Goal: Navigation & Orientation: Find specific page/section

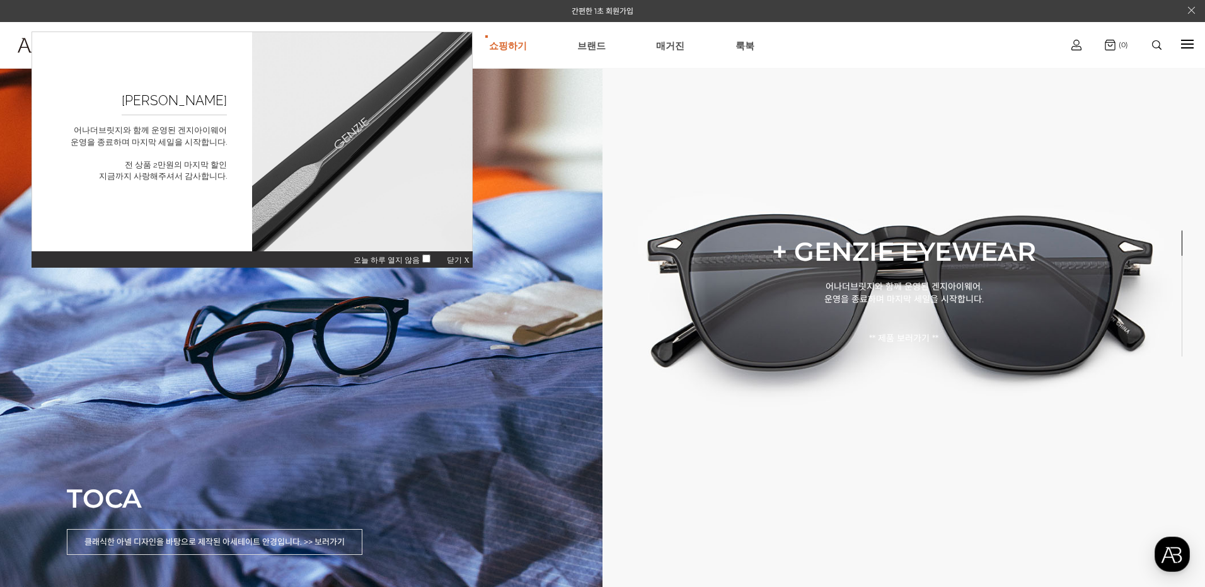
click at [454, 262] on span "닫기 X" at bounding box center [458, 260] width 23 height 9
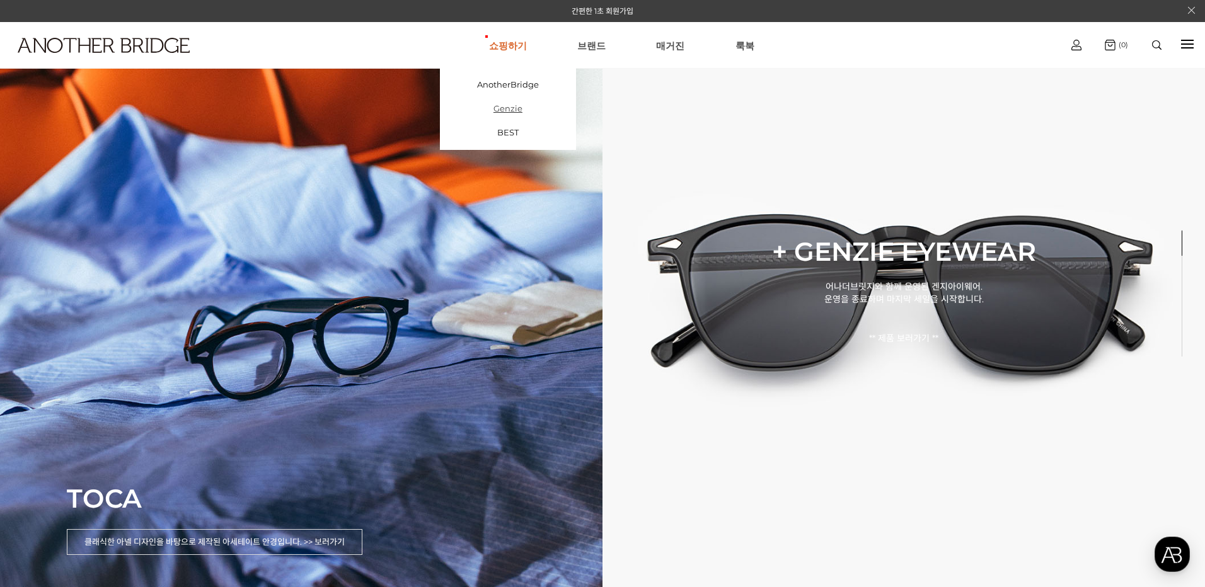
click at [510, 104] on link "Genzie" at bounding box center [508, 108] width 136 height 24
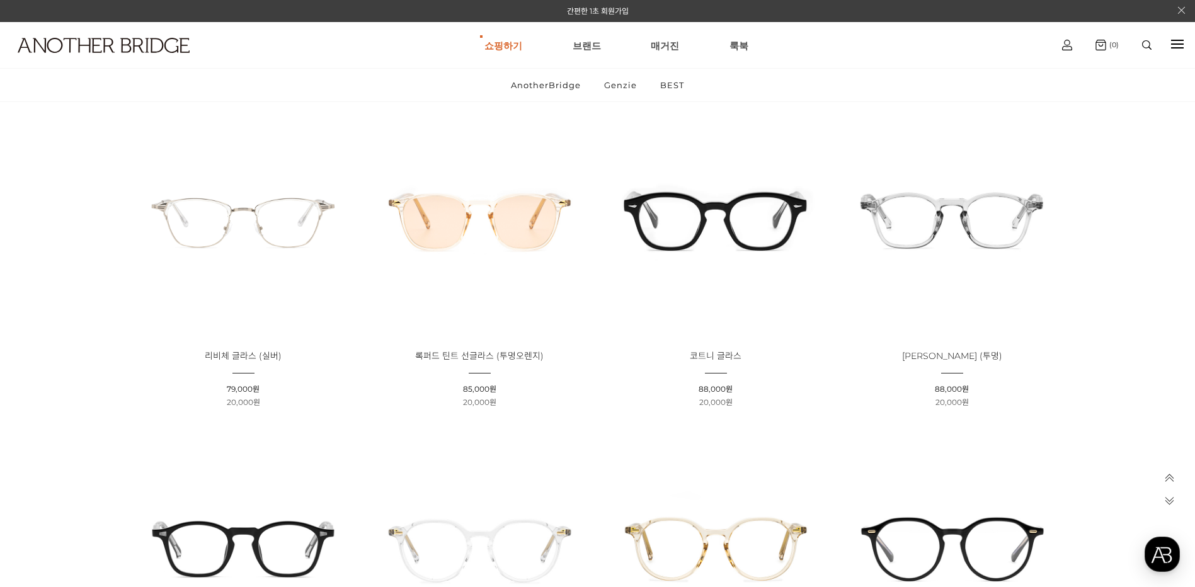
scroll to position [1134, 0]
click at [701, 209] on img at bounding box center [715, 218] width 227 height 227
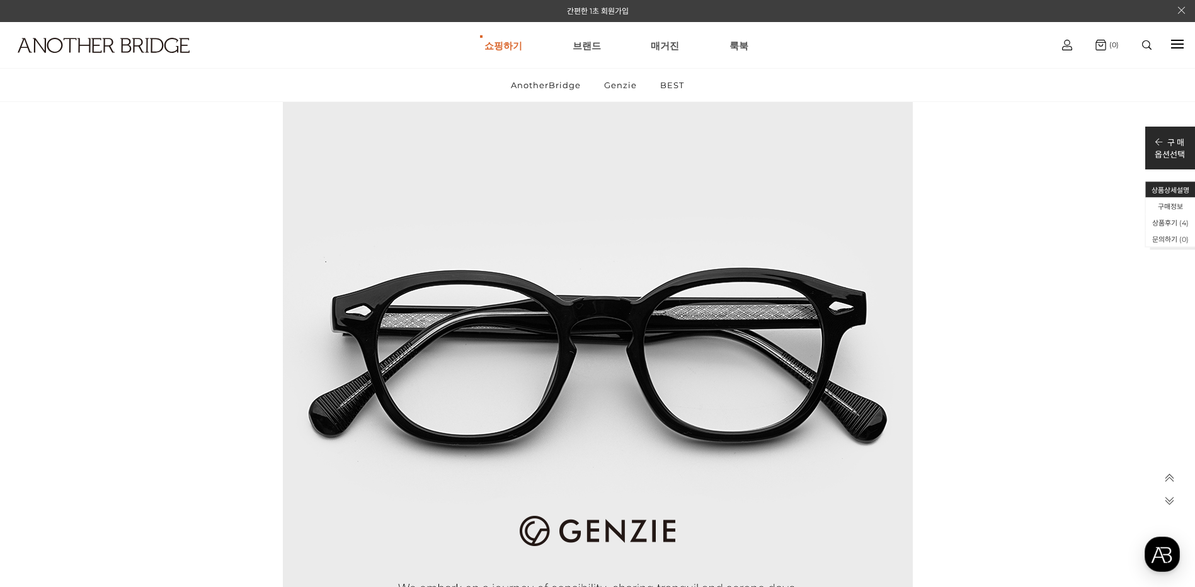
scroll to position [4105, 0]
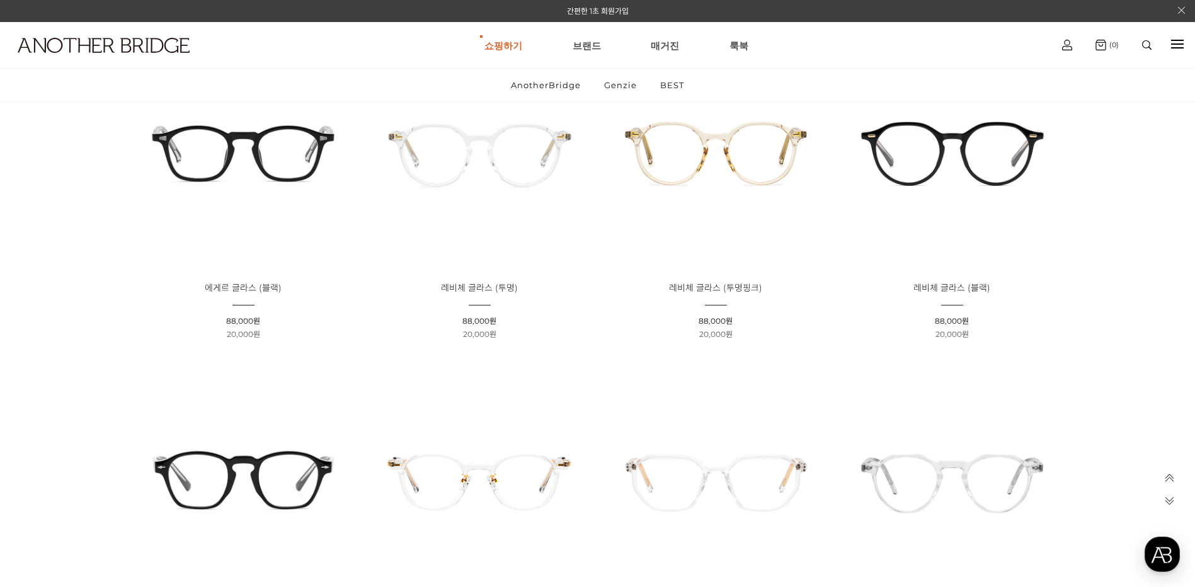
scroll to position [1512, 0]
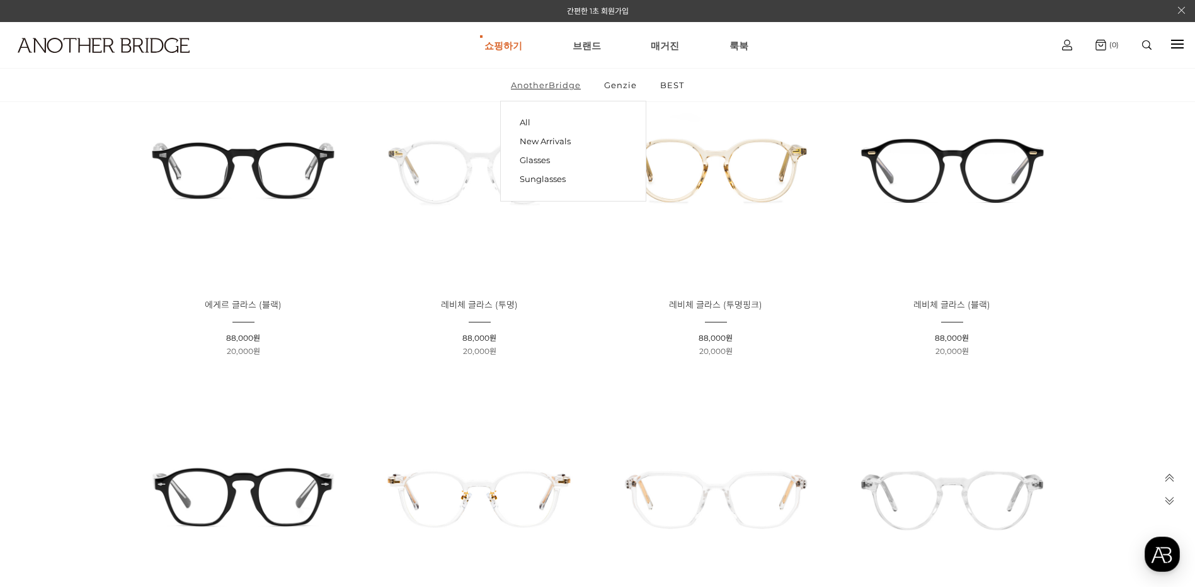
click at [556, 85] on link "AnotherBridge" at bounding box center [545, 85] width 91 height 33
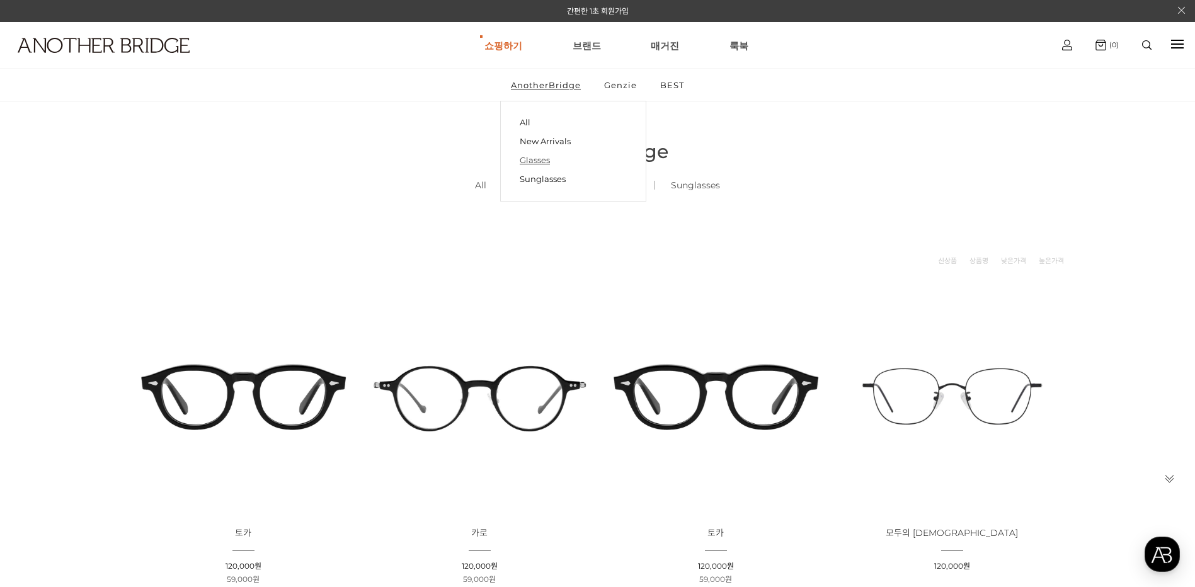
click at [556, 156] on link "Glasses" at bounding box center [573, 160] width 107 height 19
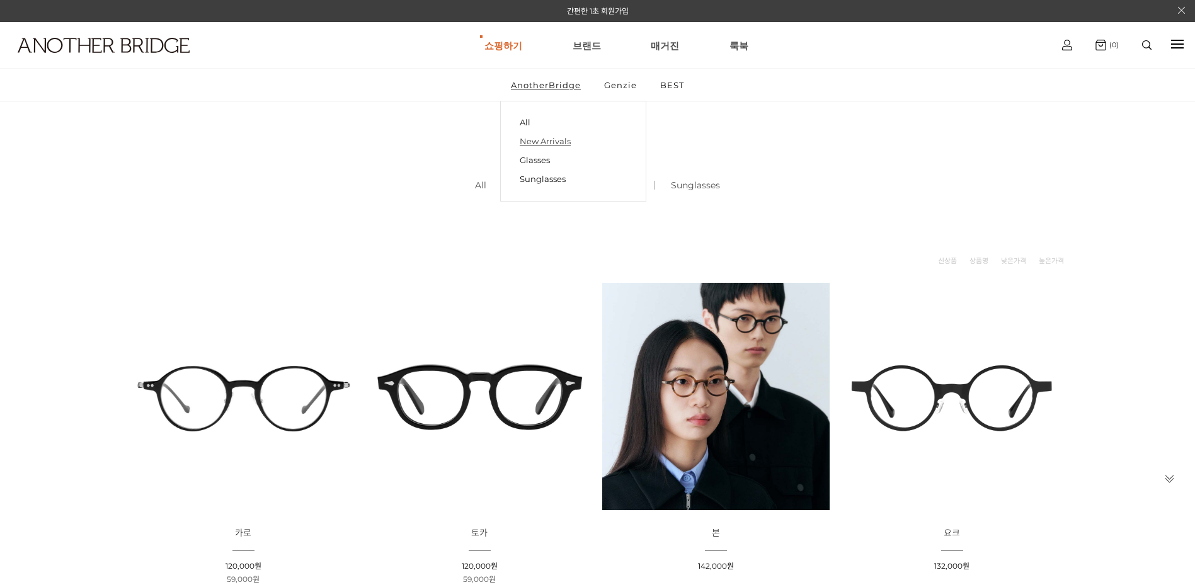
click at [548, 144] on link "New Arrivals" at bounding box center [573, 141] width 107 height 19
click at [618, 183] on link "Glasses ()" at bounding box center [622, 185] width 64 height 43
click at [623, 186] on link "Glasses ()" at bounding box center [622, 185] width 64 height 43
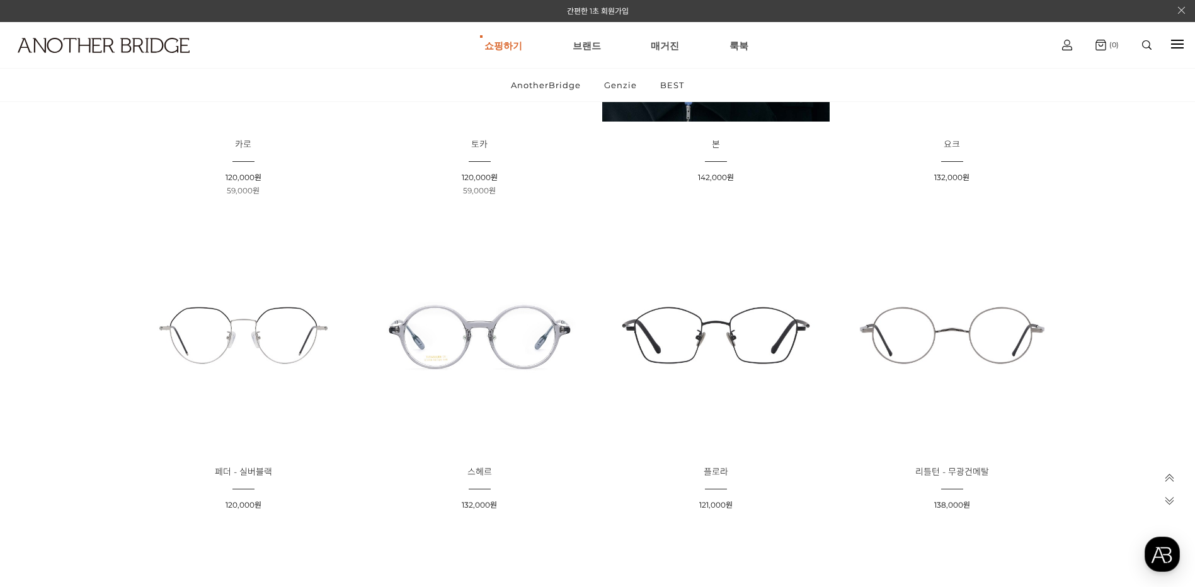
scroll to position [819, 0]
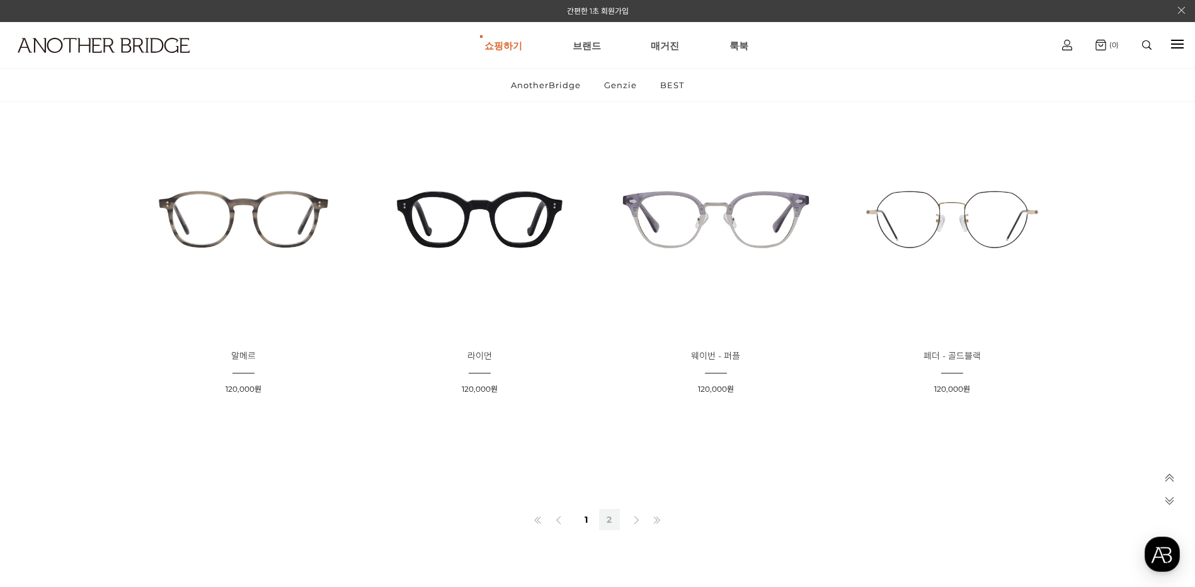
click at [611, 517] on link "2" at bounding box center [609, 519] width 21 height 21
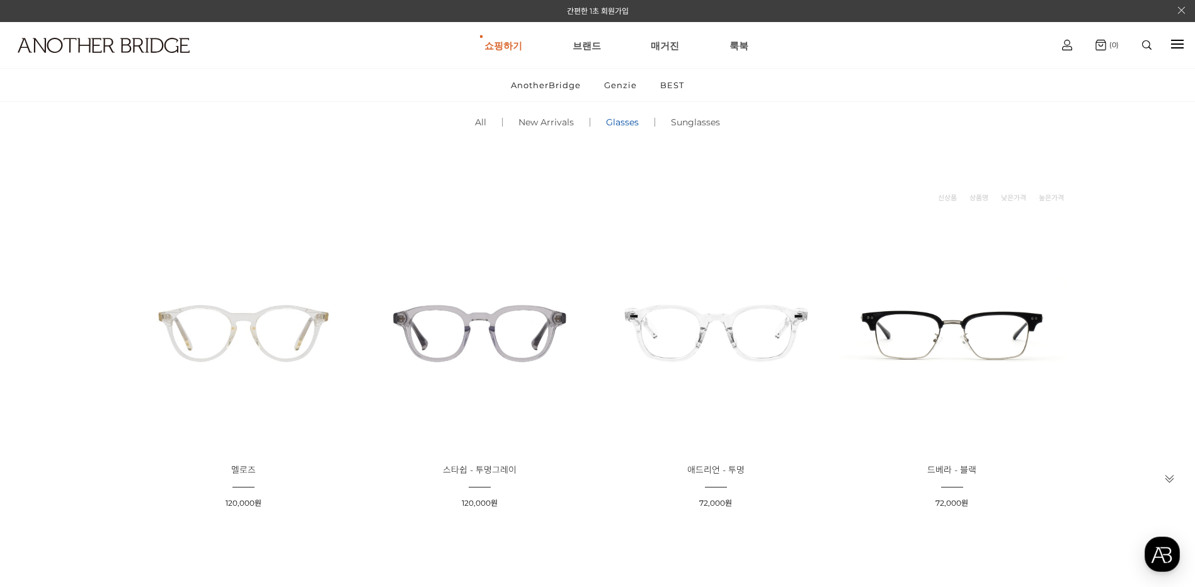
scroll to position [378, 0]
